Goal: Find specific page/section

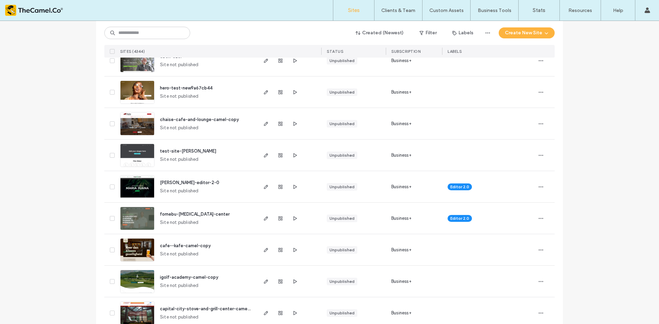
scroll to position [618, 0]
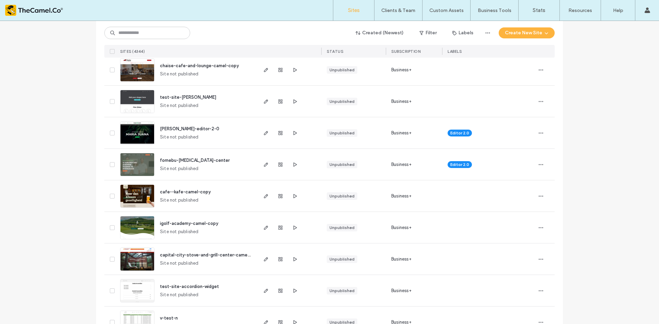
click at [184, 161] on span "fornebu-[MEDICAL_DATA]-center" at bounding box center [195, 160] width 70 height 5
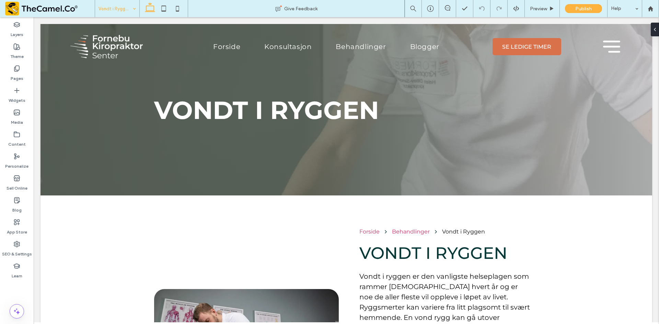
click at [136, 10] on div "Vondt i Ryggen" at bounding box center [117, 8] width 44 height 17
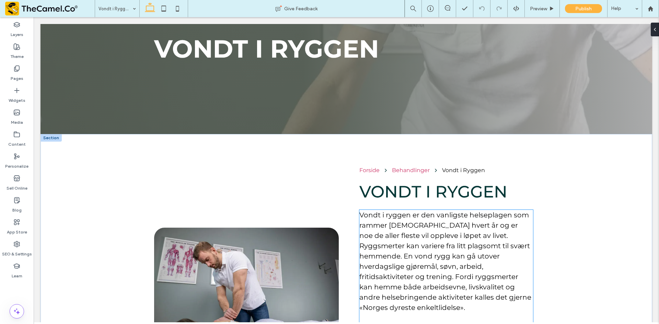
scroll to position [69, 0]
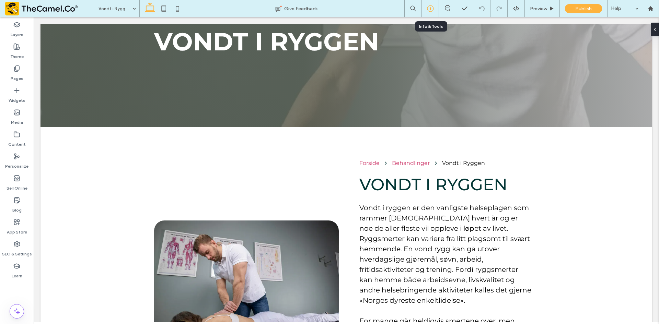
click at [433, 1] on div at bounding box center [430, 8] width 17 height 17
click at [426, 9] on div at bounding box center [430, 8] width 17 height 7
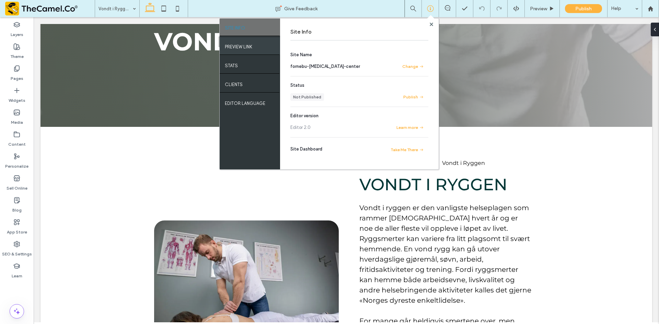
click at [275, 45] on div "PREVIEW LINK" at bounding box center [250, 45] width 60 height 17
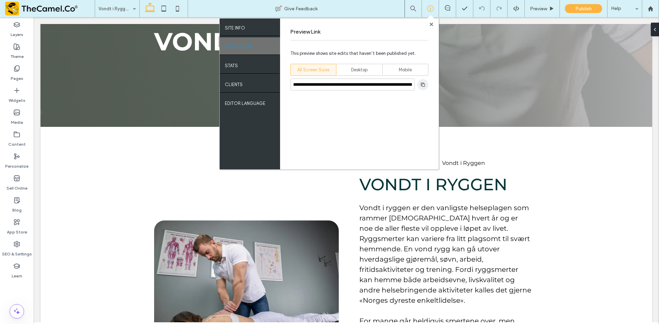
click at [419, 84] on span "button" at bounding box center [422, 84] width 11 height 11
click at [432, 26] on span at bounding box center [431, 24] width 3 height 5
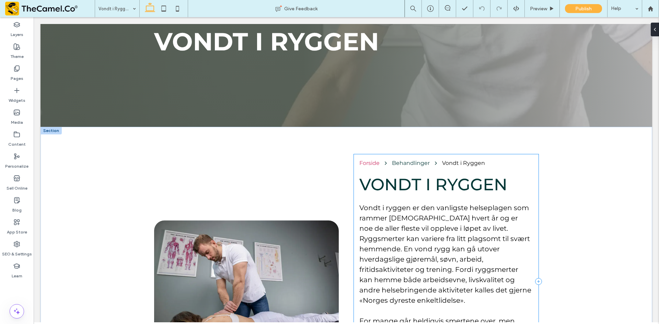
click at [394, 163] on div "Behandlinger" at bounding box center [411, 163] width 38 height 7
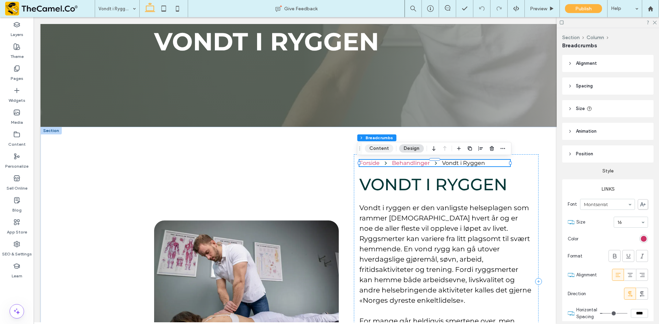
click at [382, 151] on button "Content" at bounding box center [379, 148] width 28 height 8
